Goal: Find specific page/section: Find specific page/section

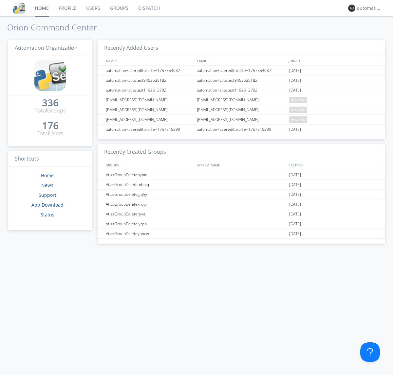
click at [148, 8] on link "Dispatch" at bounding box center [148, 8] width 31 height 16
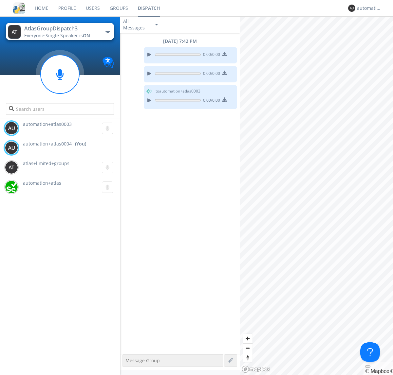
click at [107, 32] on div "button" at bounding box center [107, 32] width 5 height 3
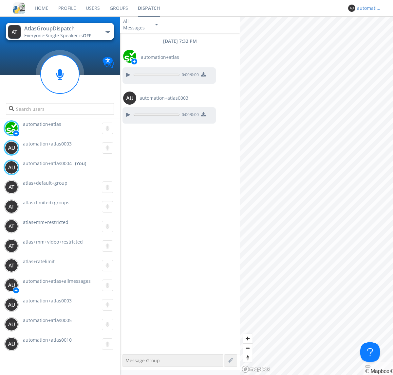
click at [367, 8] on div "automation+atlas0004" at bounding box center [369, 8] width 25 height 7
